Goal: Task Accomplishment & Management: Manage account settings

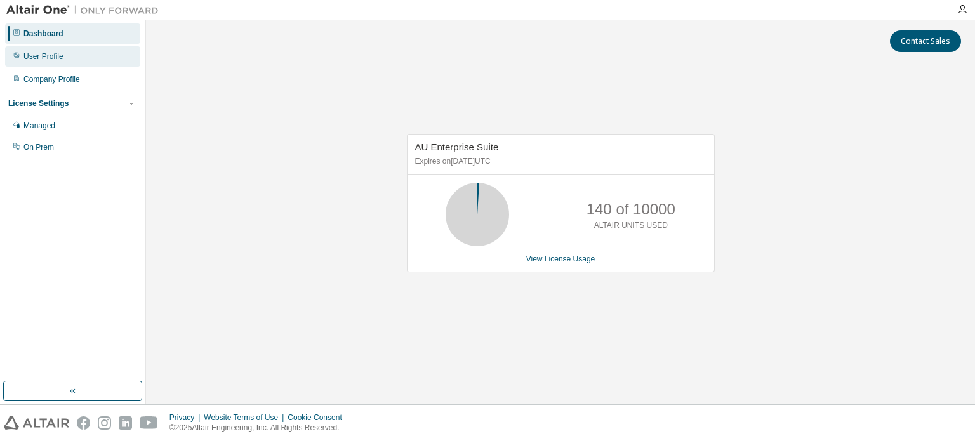
click at [62, 58] on div "User Profile" at bounding box center [72, 56] width 135 height 20
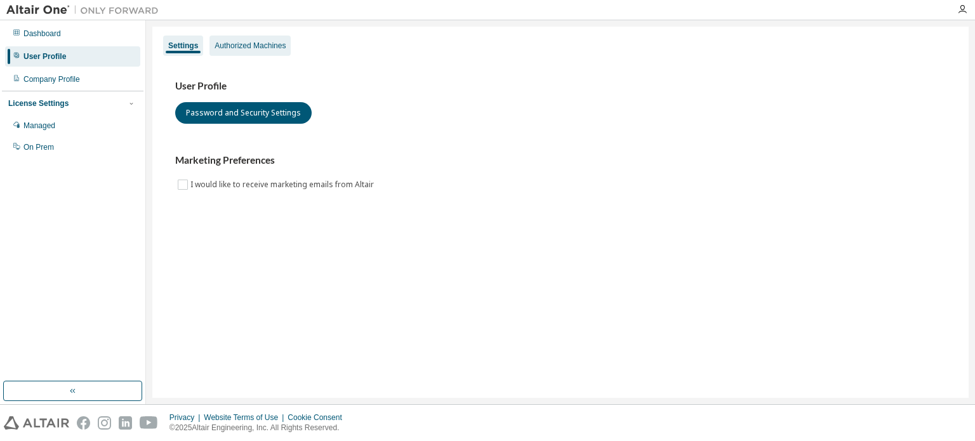
click at [255, 43] on div "Authorized Machines" at bounding box center [250, 46] width 71 height 10
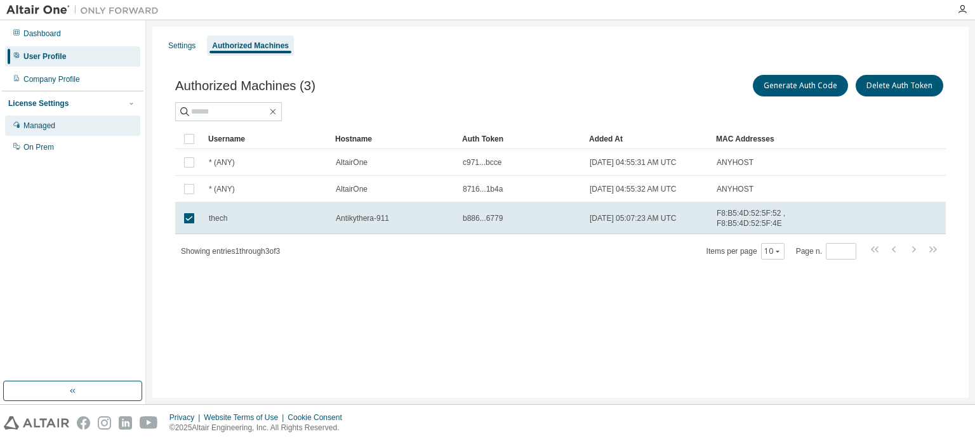
click at [41, 133] on div "Managed" at bounding box center [72, 126] width 135 height 20
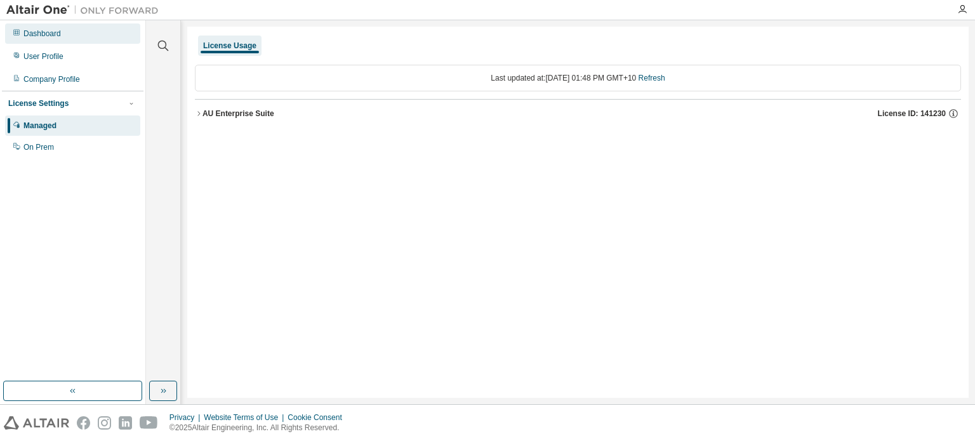
click at [73, 35] on div "Dashboard" at bounding box center [72, 33] width 135 height 20
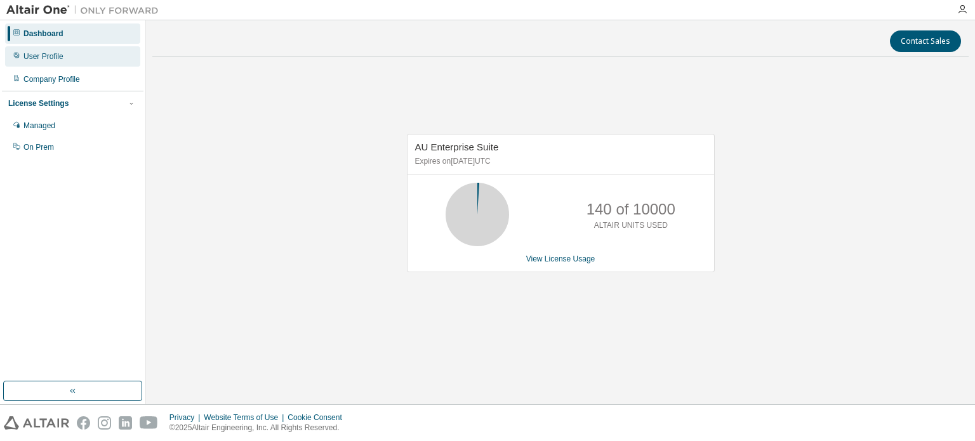
click at [76, 58] on div "User Profile" at bounding box center [72, 56] width 135 height 20
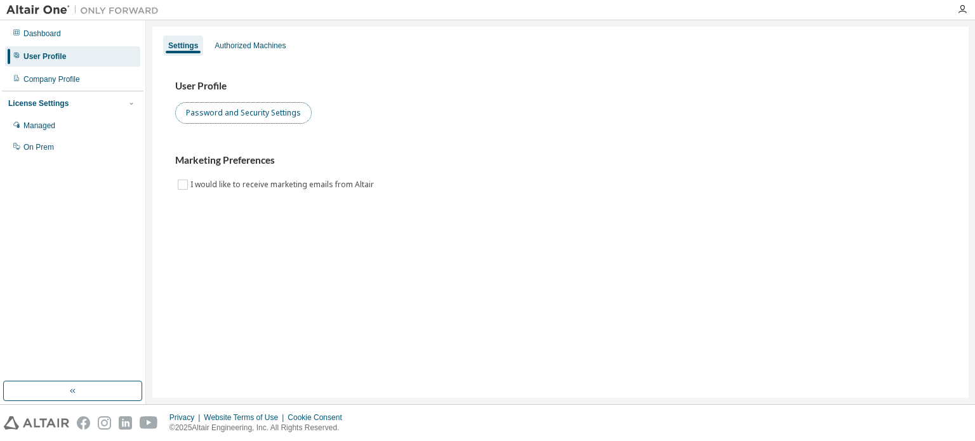
click at [227, 118] on button "Password and Security Settings" at bounding box center [243, 113] width 136 height 22
